Goal: Task Accomplishment & Management: Use online tool/utility

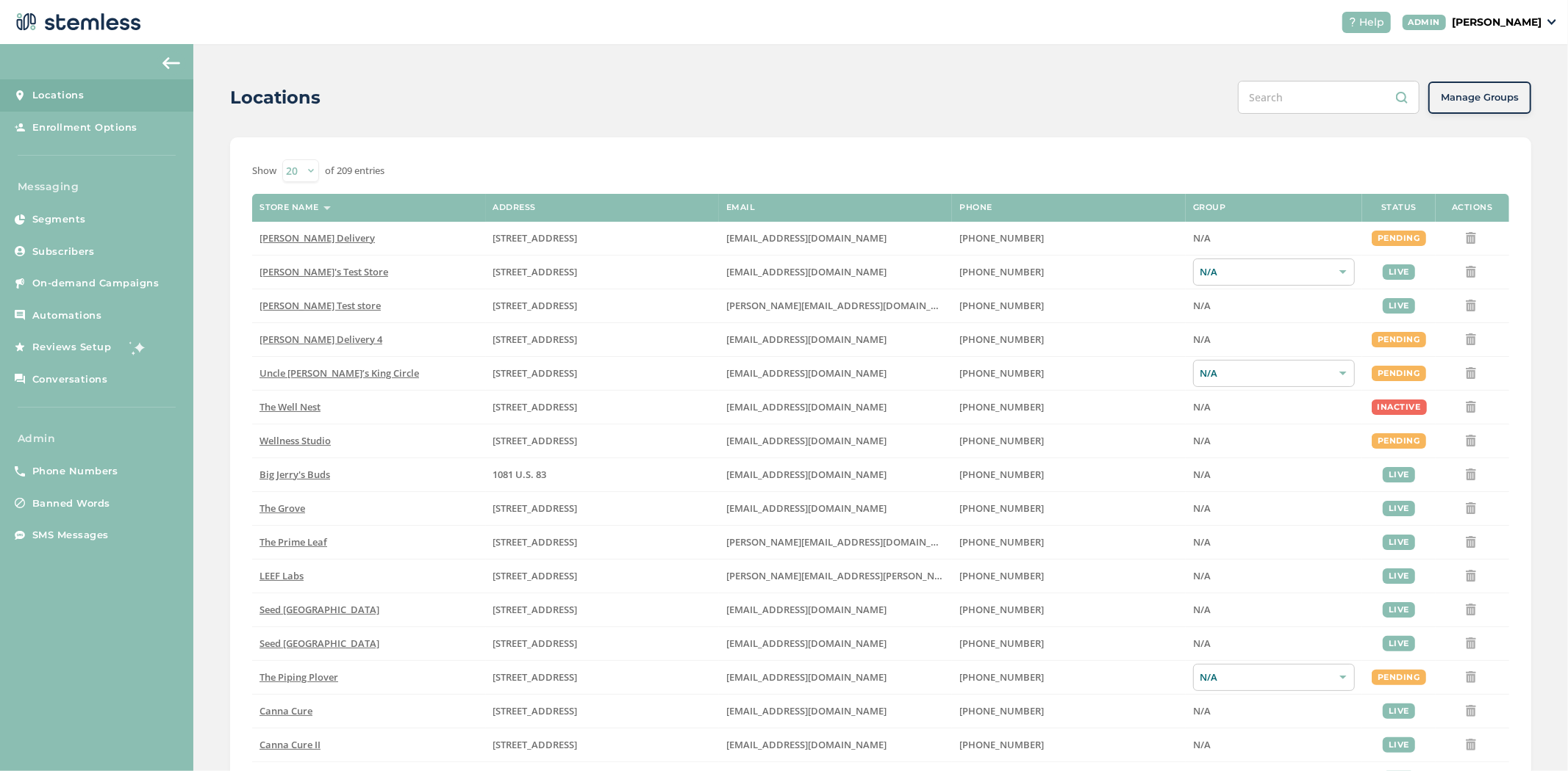
click at [1519, 16] on p "[PERSON_NAME]" at bounding box center [1496, 22] width 89 height 16
click at [1520, 107] on span "Impersonate" at bounding box center [1504, 106] width 72 height 15
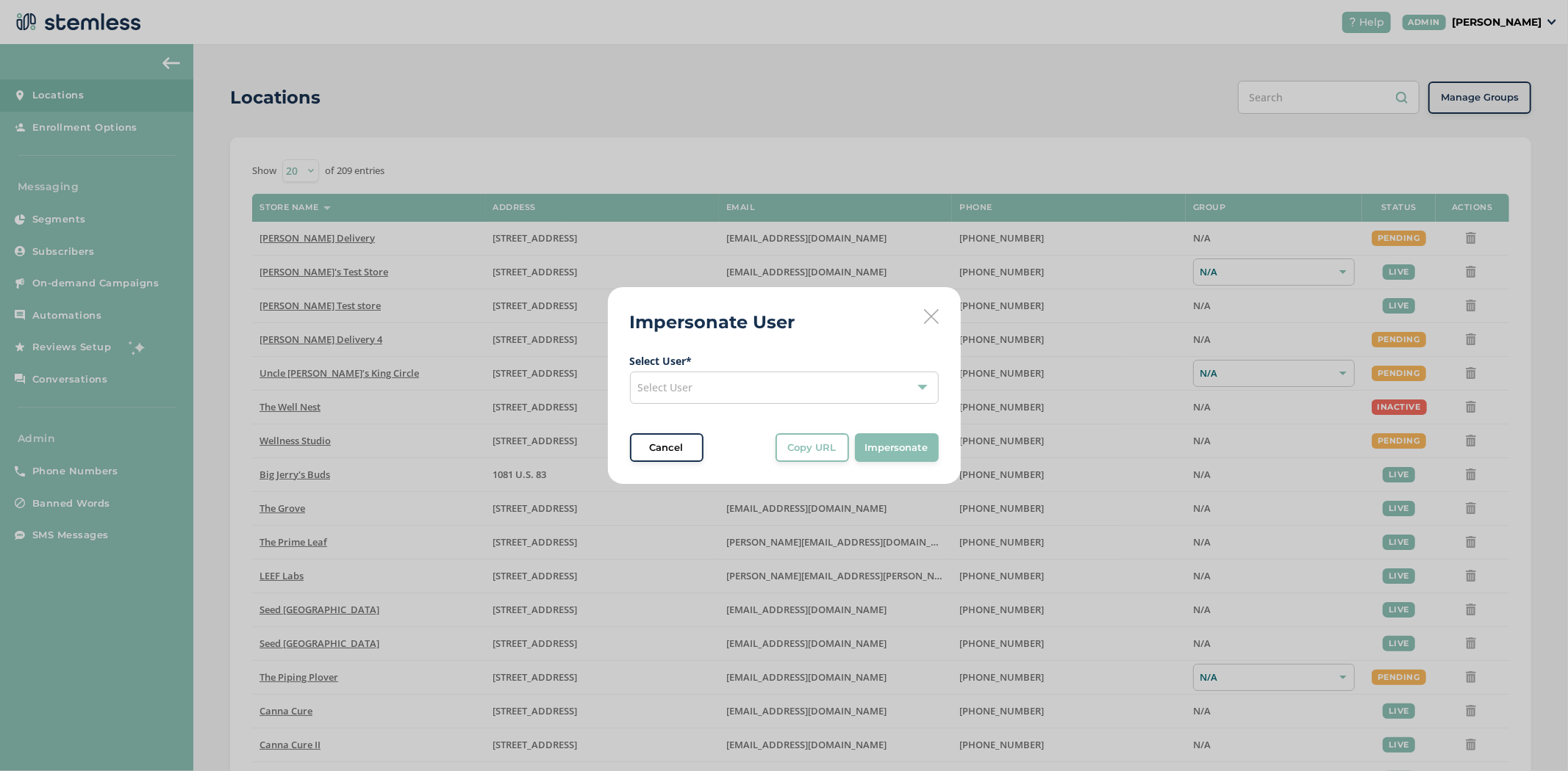
click at [714, 395] on div "Select User" at bounding box center [784, 387] width 308 height 33
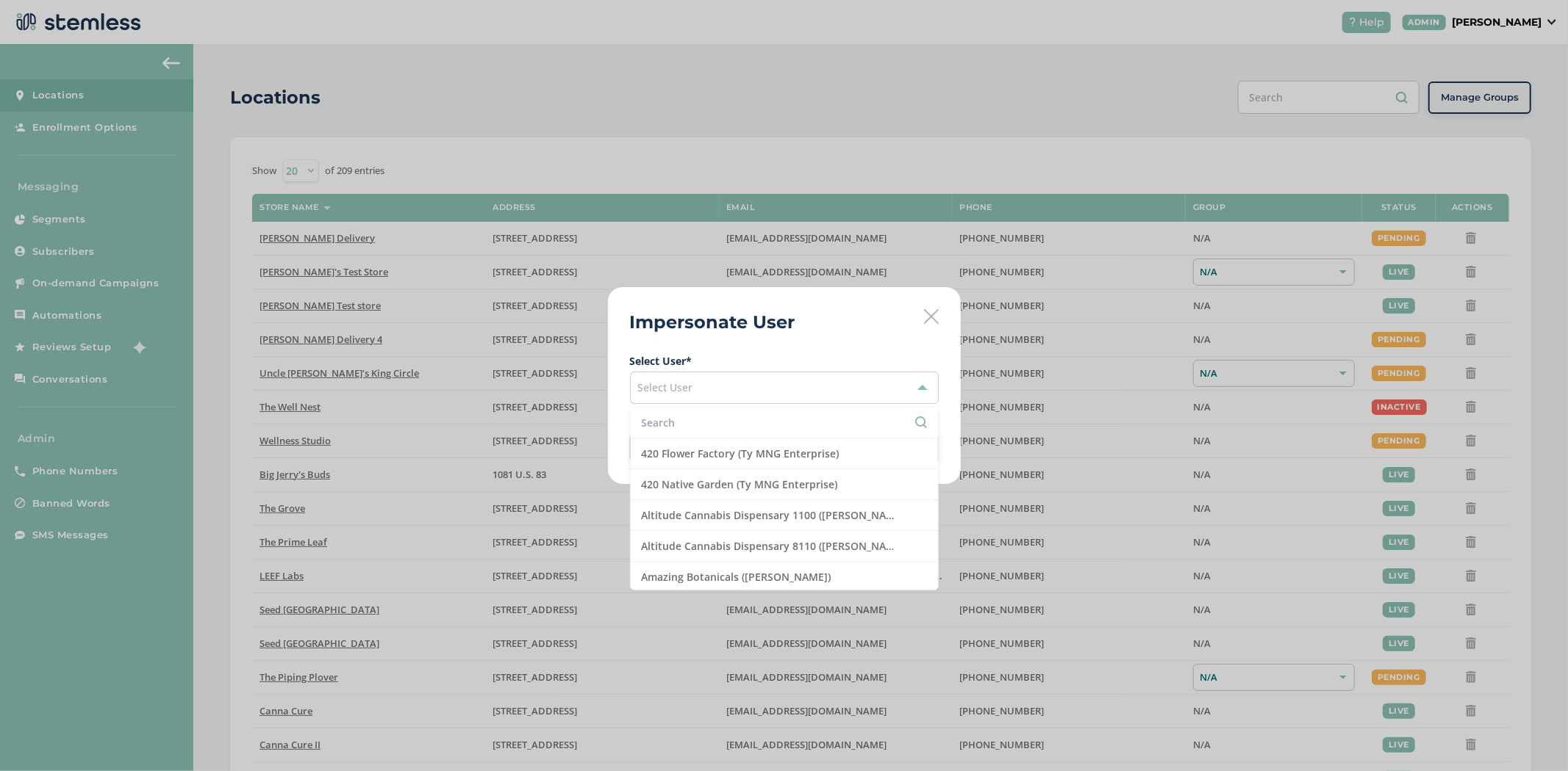
click at [681, 430] on input "text" at bounding box center [784, 423] width 285 height 16
type input "cannab"
click at [788, 583] on li "Cannabis Superstore (Cannabis Superstore)" at bounding box center [784, 577] width 307 height 31
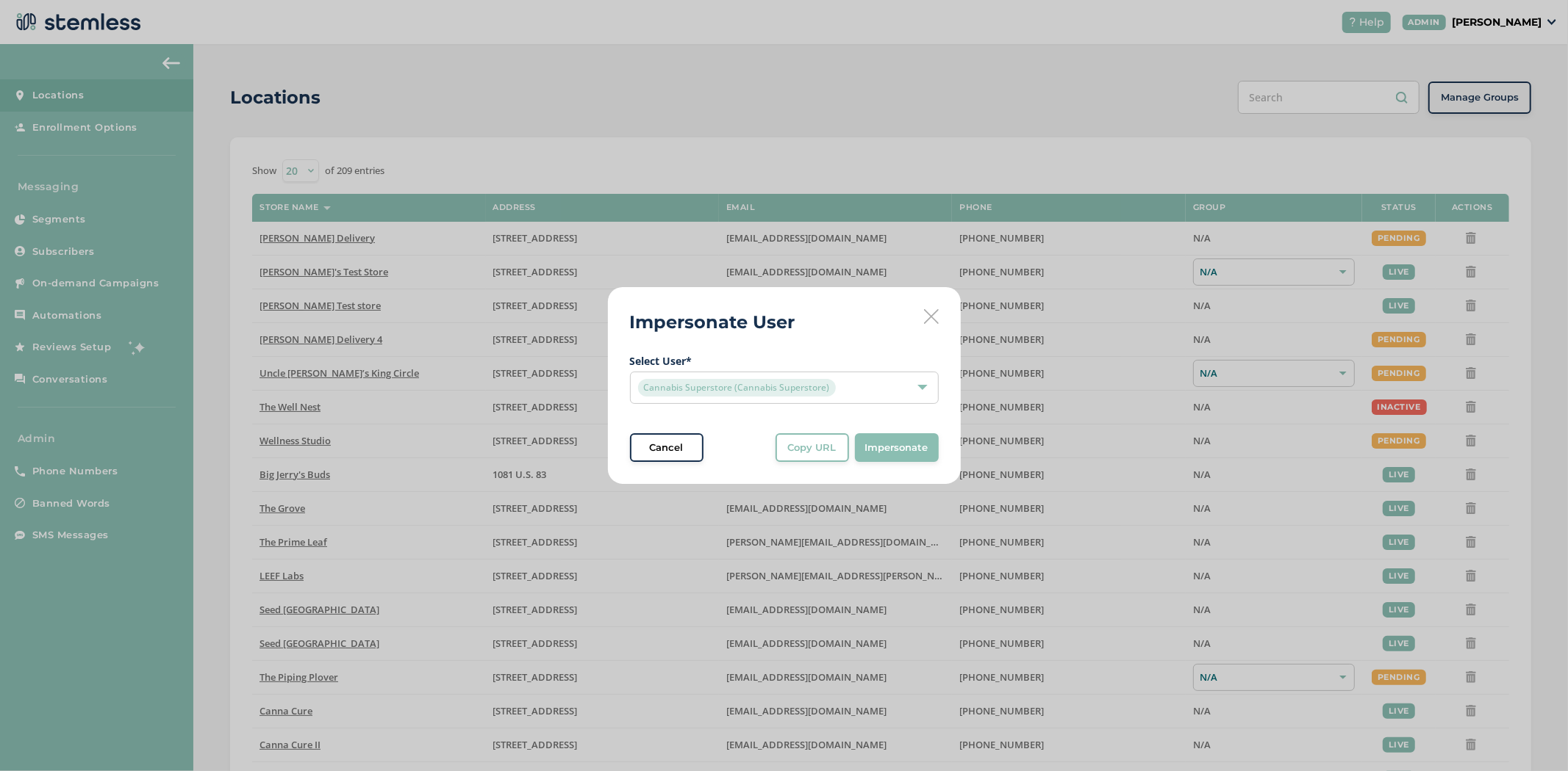
click at [907, 440] on span "Impersonate" at bounding box center [897, 448] width 63 height 15
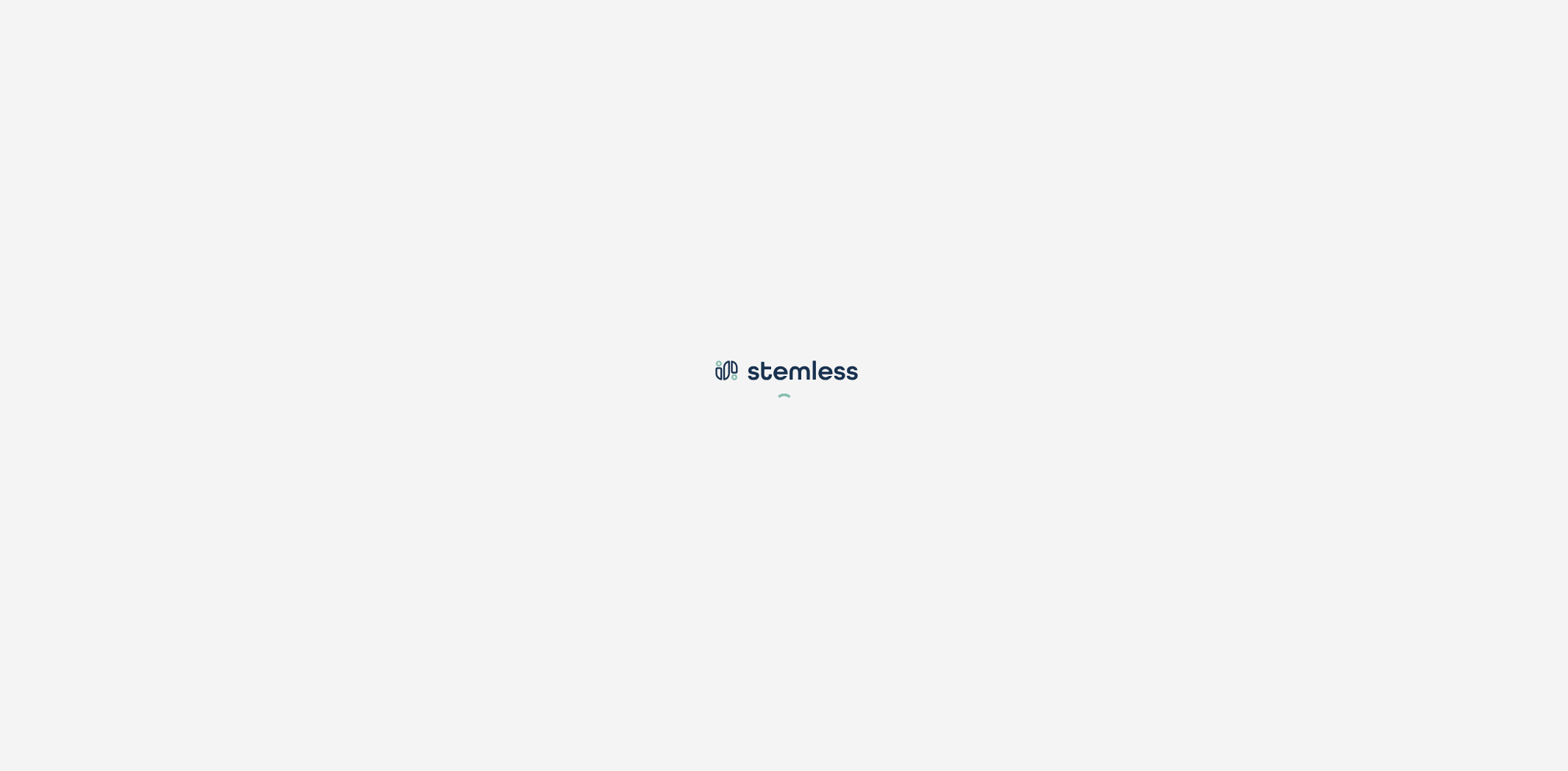
type input "[PERSON_NAME][EMAIL_ADDRESS][DOMAIN_NAME]"
